Goal: Find specific page/section: Find specific page/section

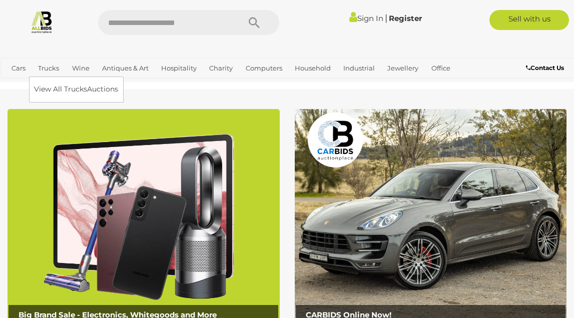
click at [54, 70] on link "Trucks" at bounding box center [48, 68] width 29 height 17
click at [56, 90] on link "View All Trucks Auctions" at bounding box center [78, 90] width 89 height 16
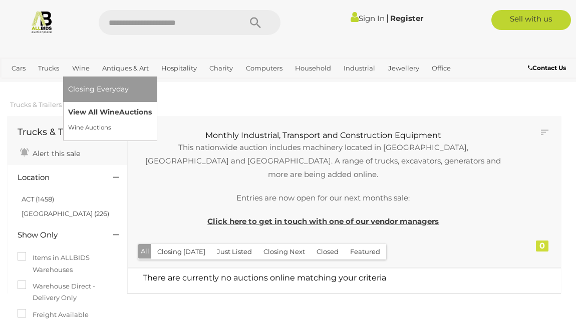
click at [104, 113] on link "View All Wine Auctions" at bounding box center [110, 113] width 84 height 16
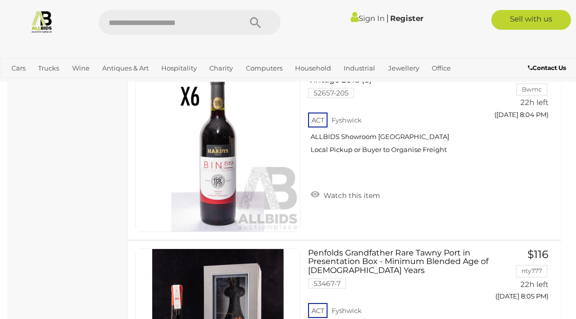
scroll to position [9223, 0]
